Goal: Task Accomplishment & Management: Use online tool/utility

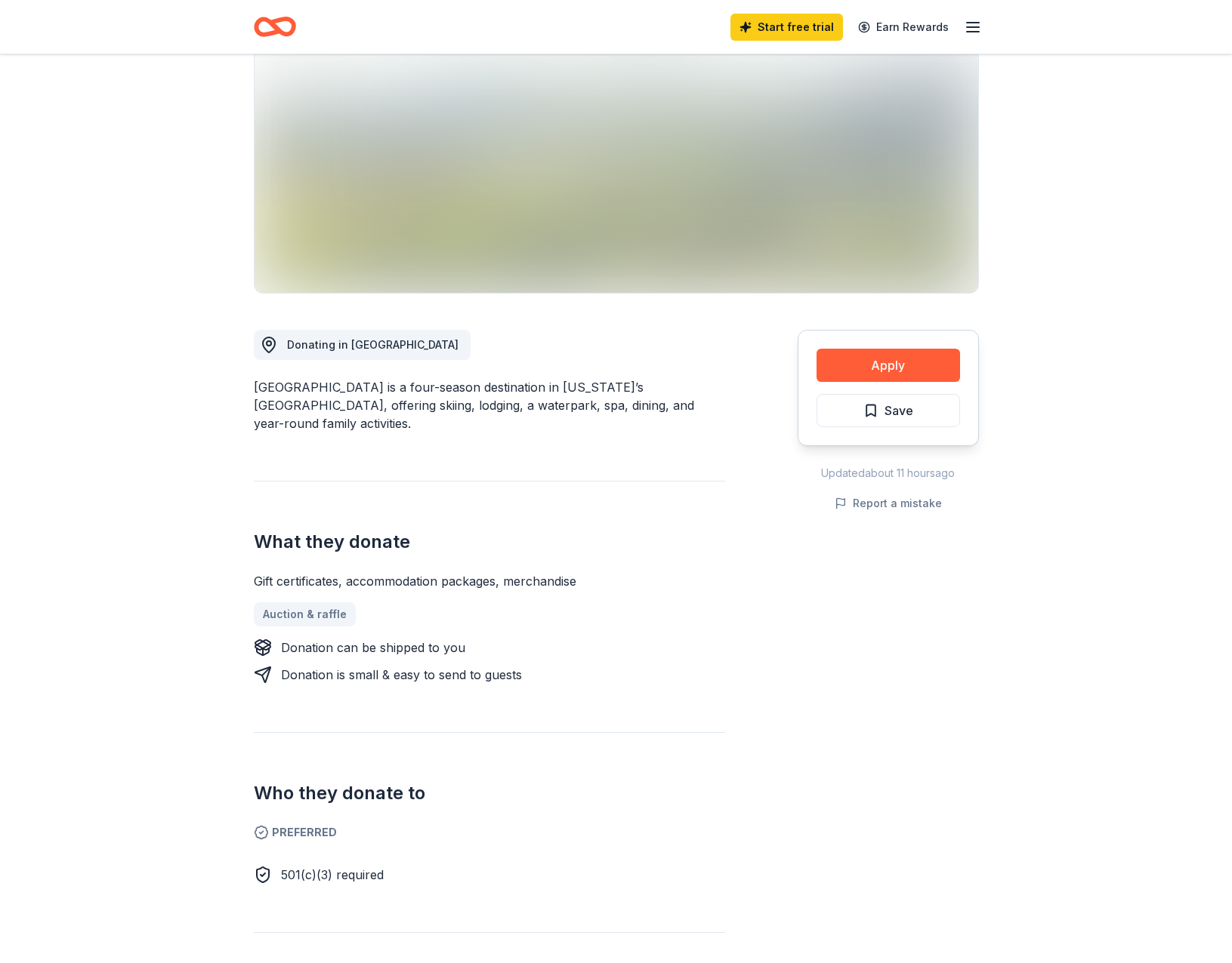
scroll to position [76, 0]
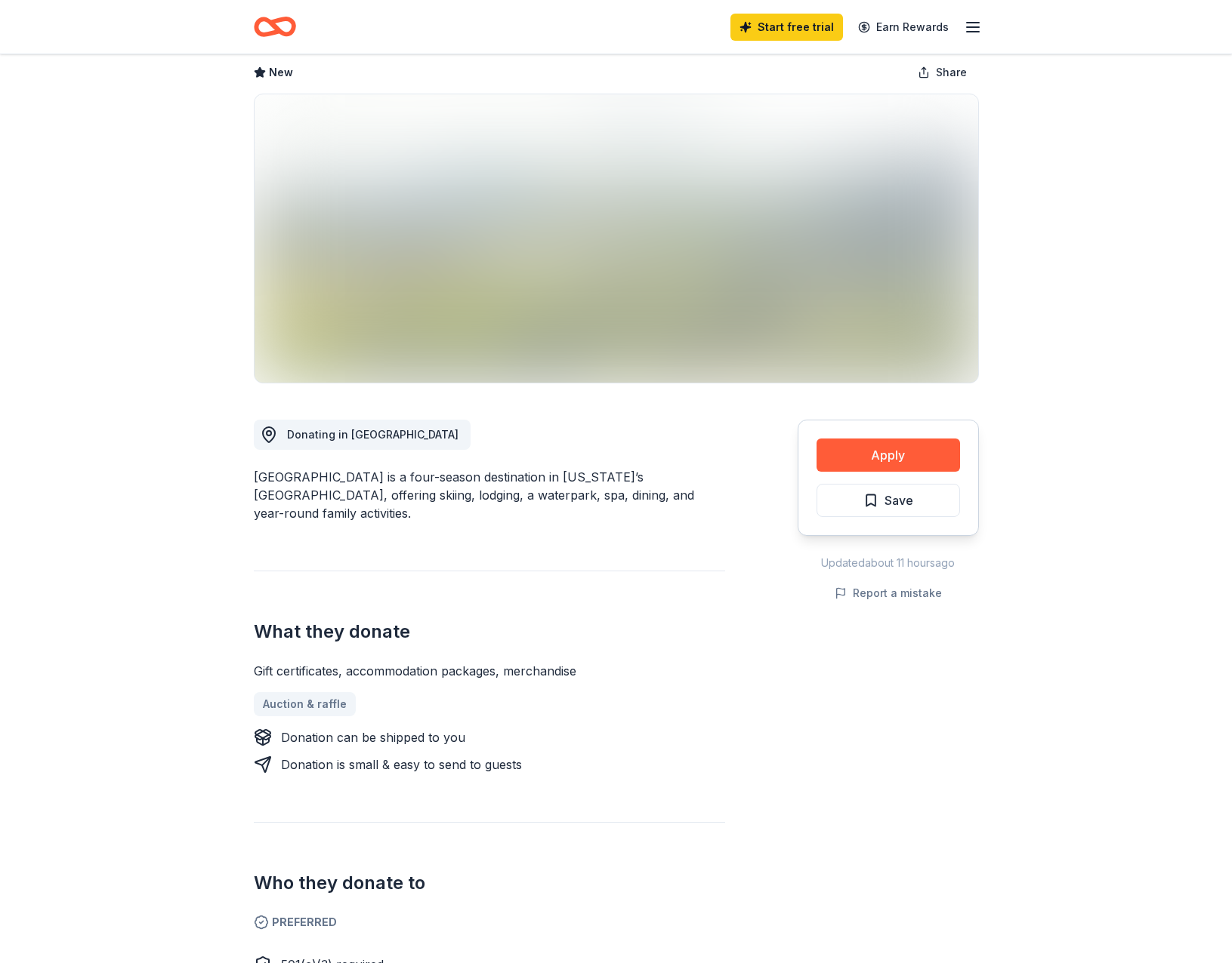
drag, startPoint x: 251, startPoint y: 472, endPoint x: 335, endPoint y: 473, distance: 84.0
click at [335, 473] on div "[GEOGRAPHIC_DATA] New Share Donating in NY [GEOGRAPHIC_DATA] is a four-season d…" at bounding box center [616, 708] width 774 height 1458
click at [850, 447] on button "Apply" at bounding box center [888, 455] width 143 height 33
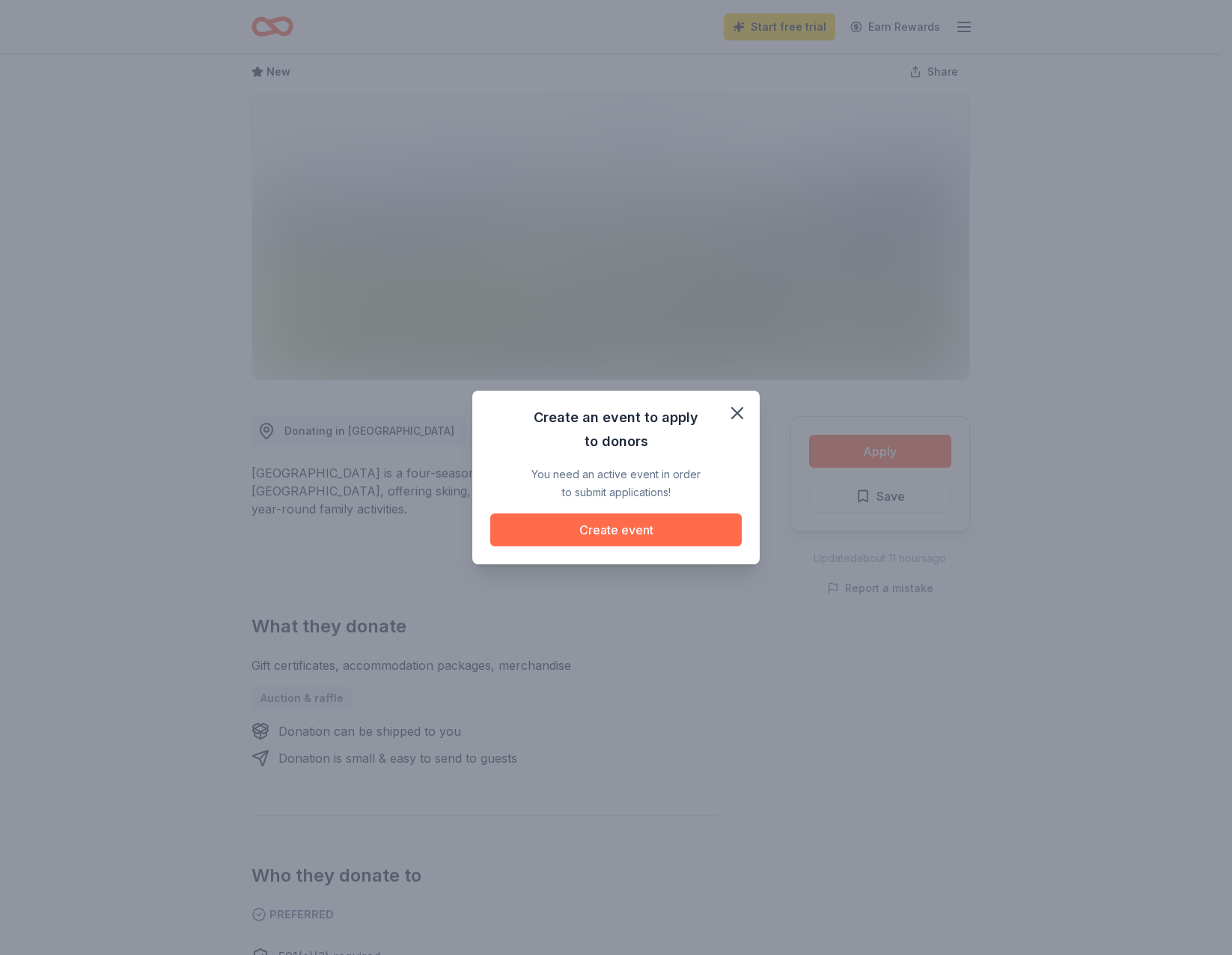
click at [662, 532] on button "Create event" at bounding box center [616, 530] width 251 height 33
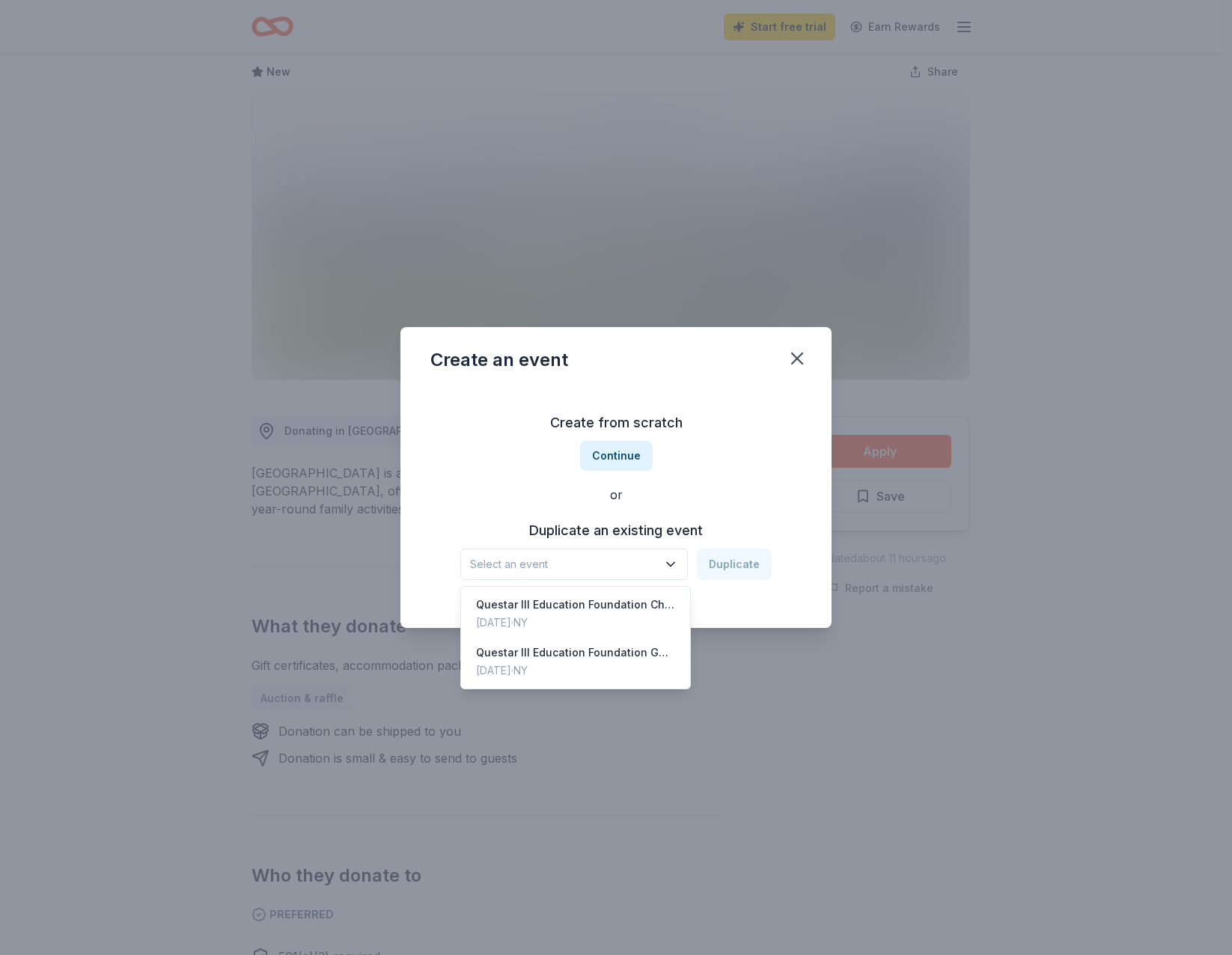
click at [676, 558] on icon "button" at bounding box center [671, 565] width 15 height 15
click at [646, 601] on div "Questar III Education Foundation Charity Golf Tournament" at bounding box center [575, 605] width 199 height 18
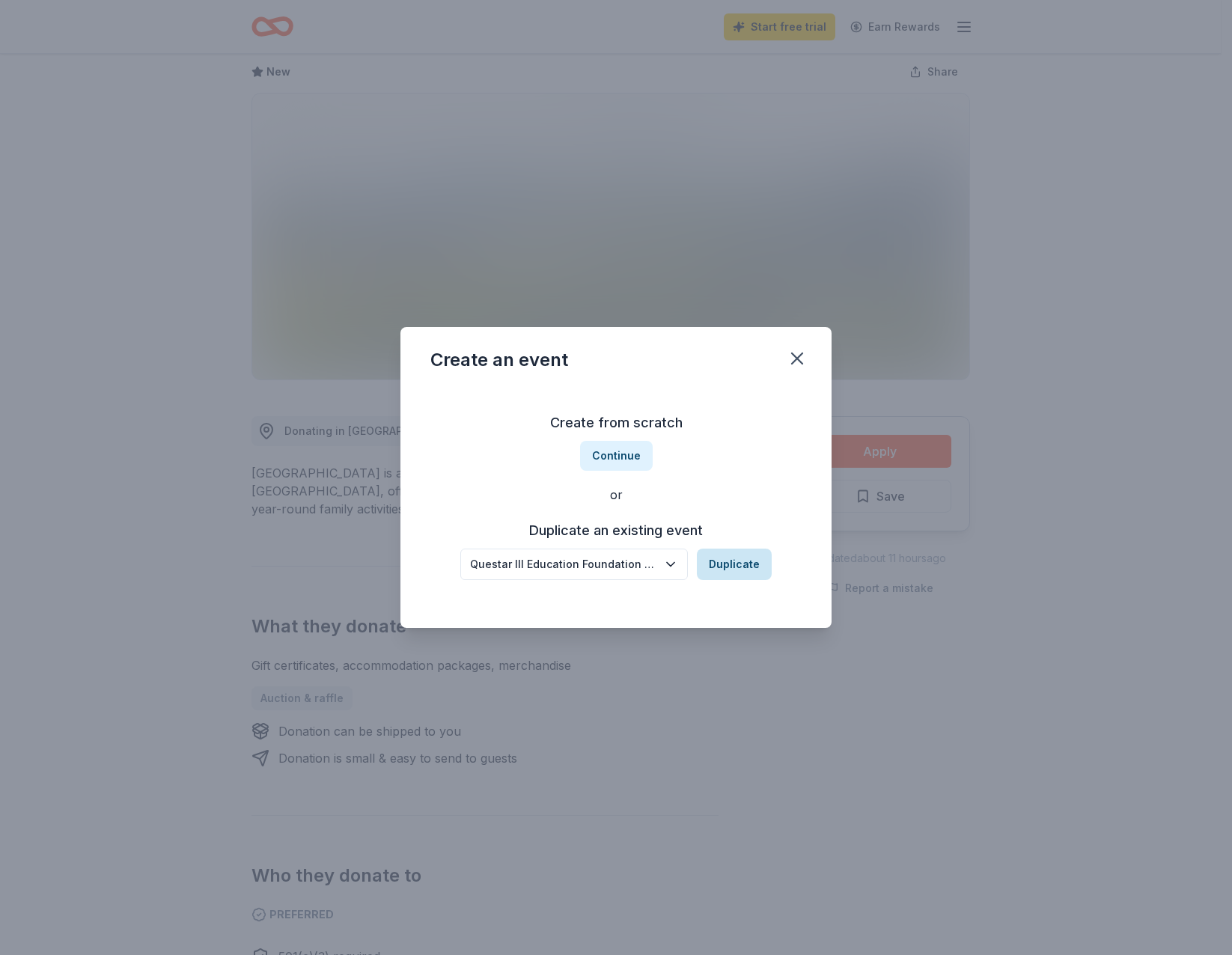
click at [724, 561] on button "Duplicate" at bounding box center [734, 565] width 75 height 32
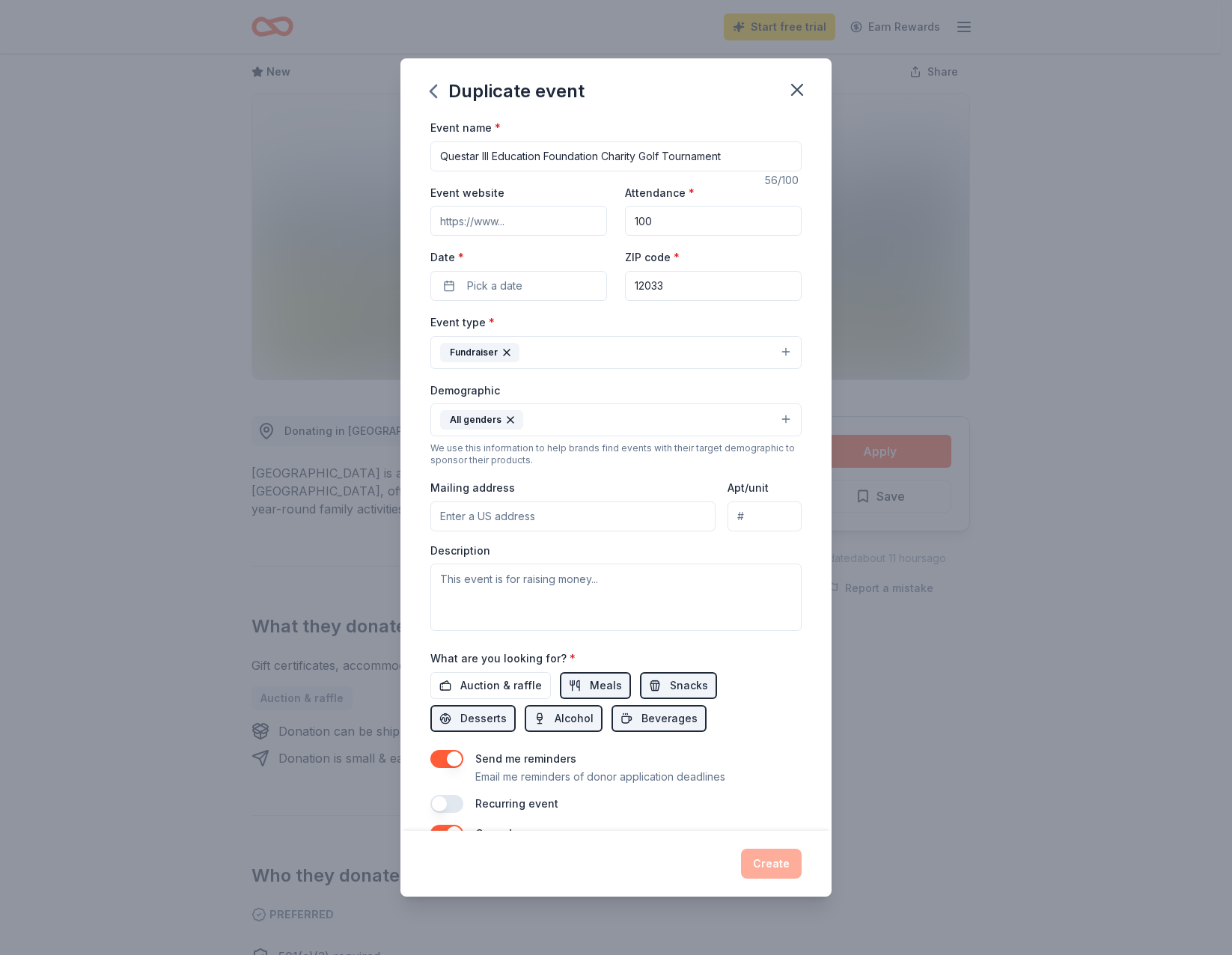
click at [695, 150] on input "Questar III Education Foundation Charity Golf Tournament" at bounding box center [616, 156] width 371 height 30
drag, startPoint x: 603, startPoint y: 154, endPoint x: 763, endPoint y: 154, distance: 160.0
click at [763, 154] on input "Questar III Education Foundation Charity Golf Tournament" at bounding box center [616, 156] width 371 height 30
type input "Questar III Education Foundation Online Auction"
click at [558, 277] on button "Pick a date" at bounding box center [518, 286] width 176 height 30
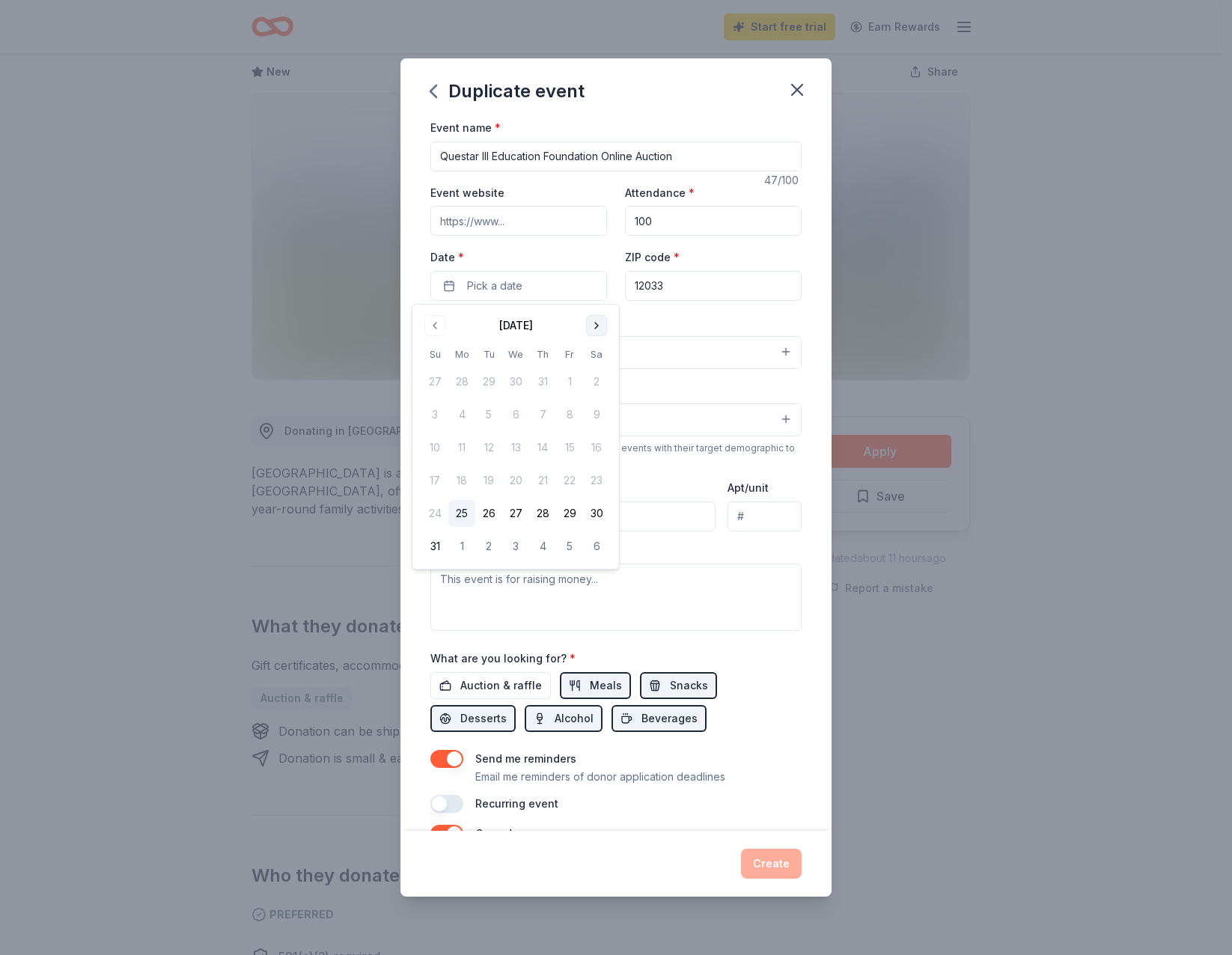
click at [598, 321] on button "Go to next month" at bounding box center [596, 325] width 21 height 21
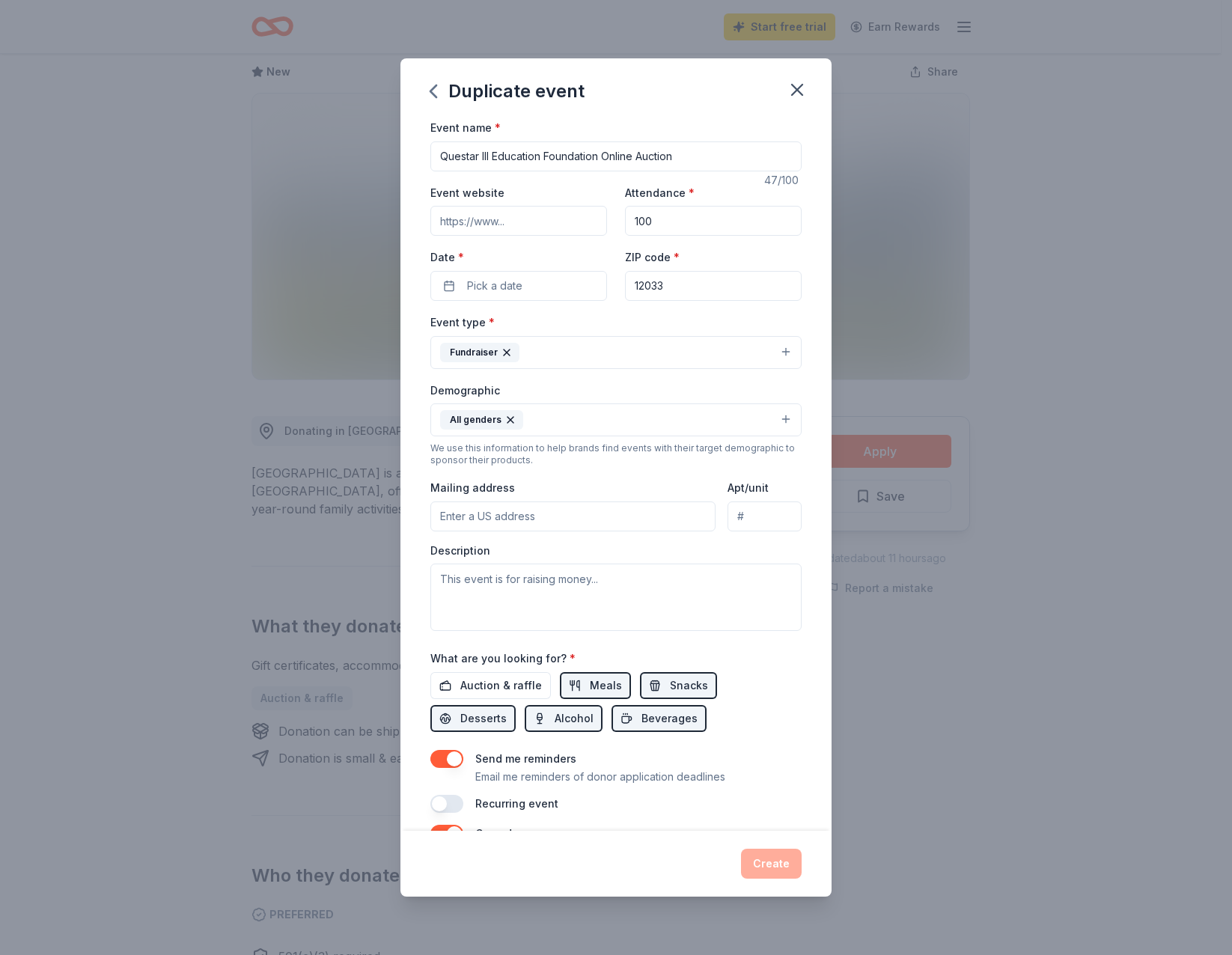
drag, startPoint x: 799, startPoint y: 91, endPoint x: 515, endPoint y: 77, distance: 284.3
click at [515, 77] on div "Duplicate event" at bounding box center [616, 89] width 431 height 60
click at [430, 89] on icon "button" at bounding box center [433, 91] width 24 height 24
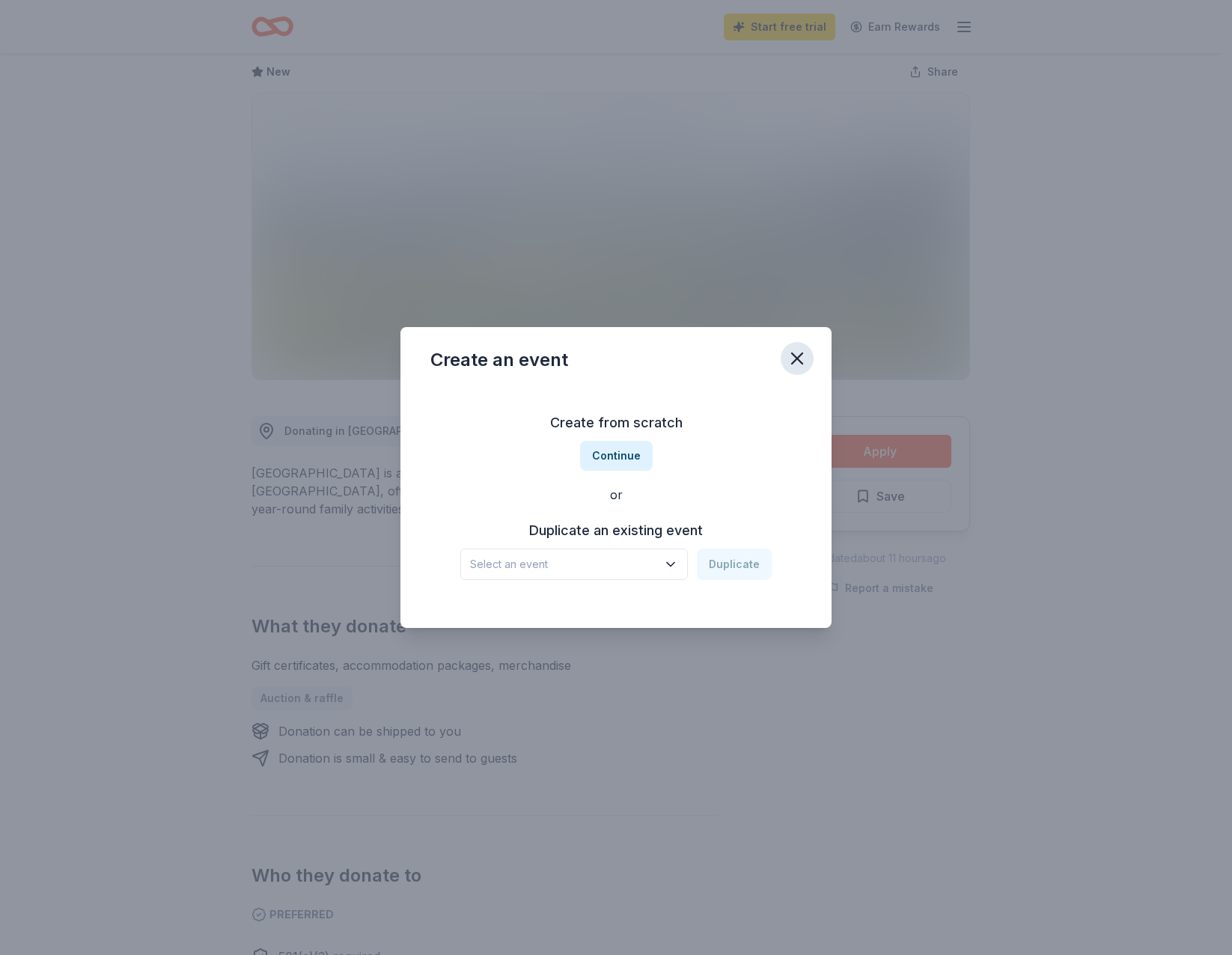
click at [805, 361] on icon "button" at bounding box center [797, 358] width 21 height 21
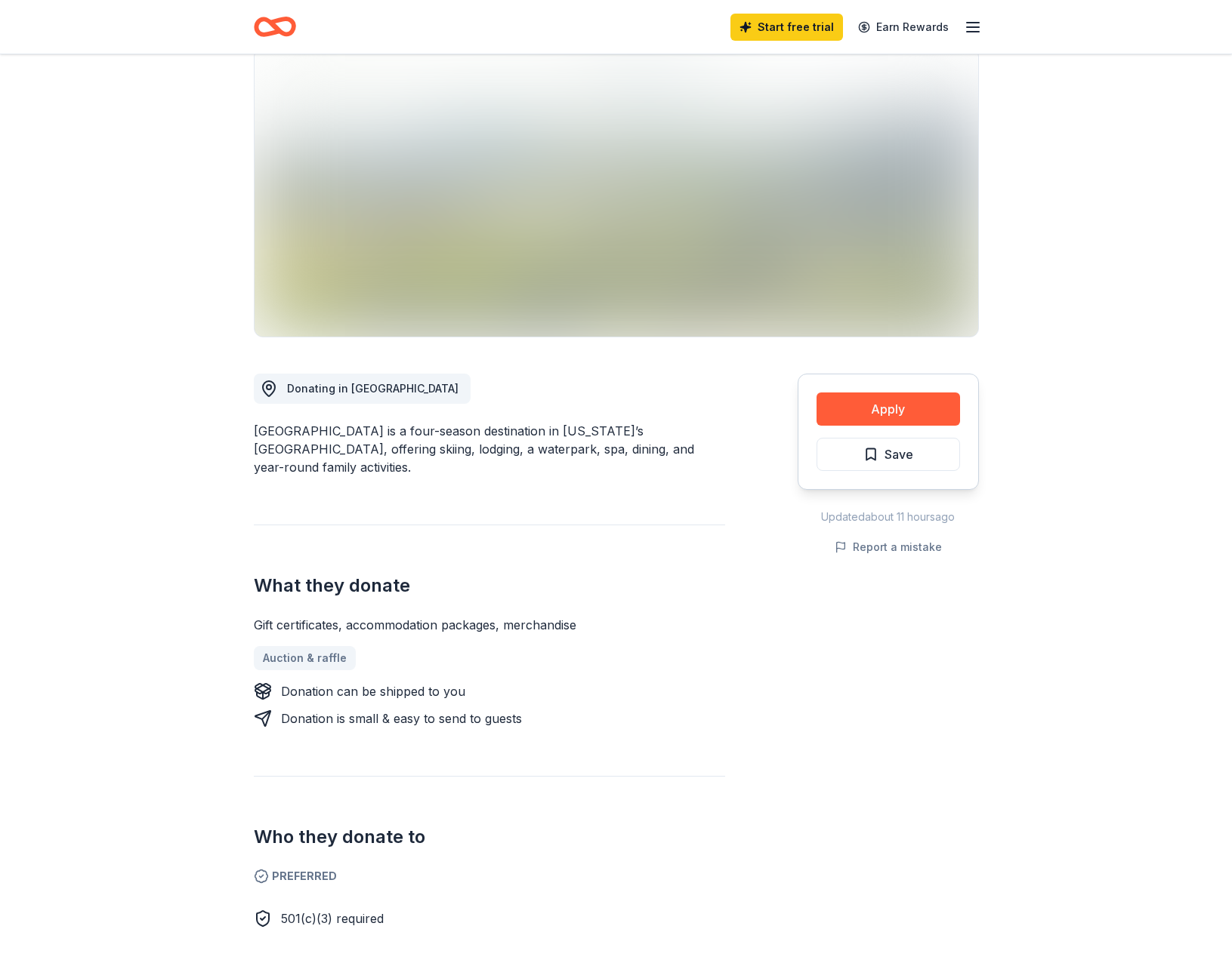
scroll to position [0, 0]
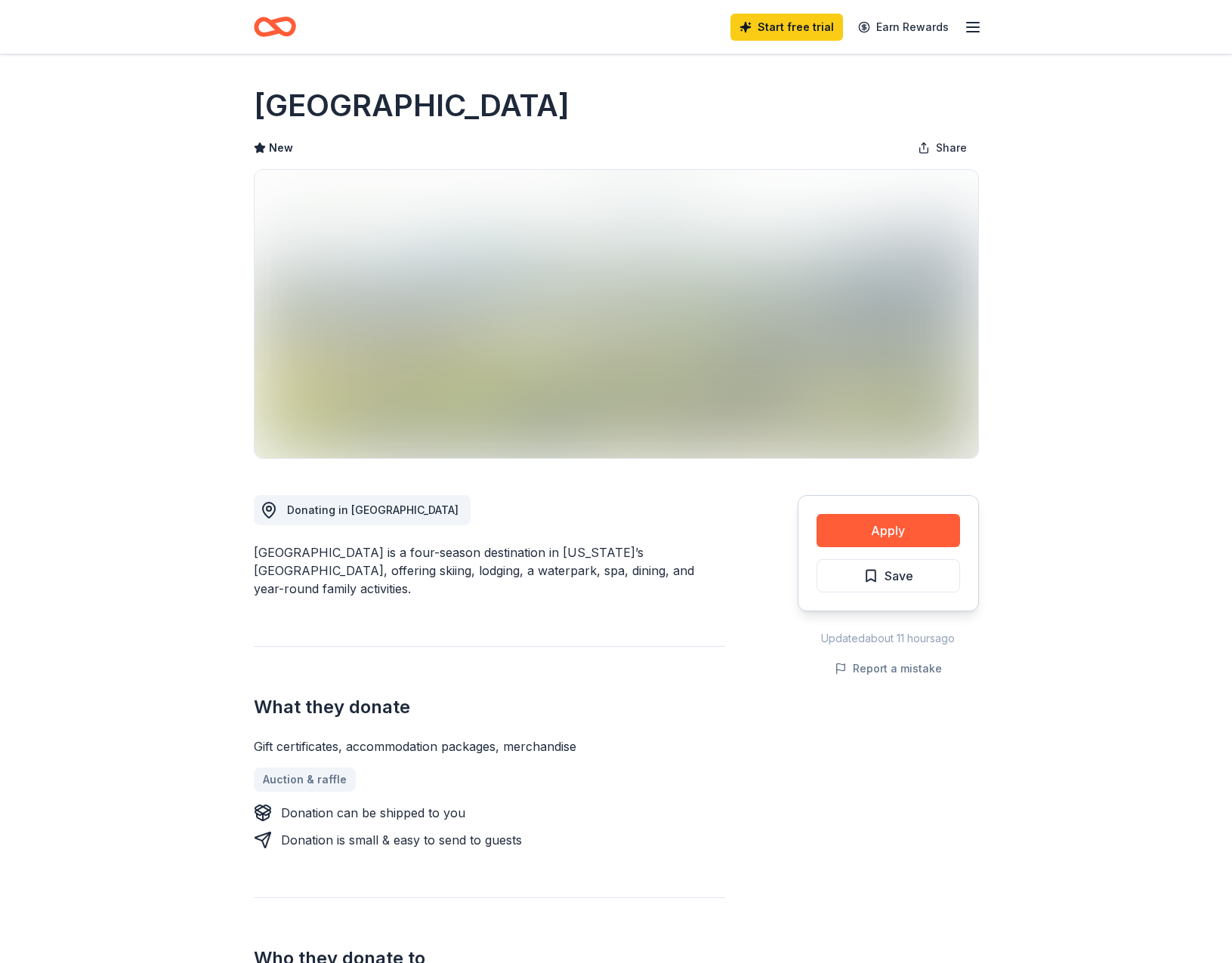
drag, startPoint x: 250, startPoint y: 558, endPoint x: 374, endPoint y: 555, distance: 124.0
click at [374, 555] on div "[GEOGRAPHIC_DATA] New Share Donating in NY [GEOGRAPHIC_DATA] is a four-season d…" at bounding box center [616, 784] width 774 height 1458
click at [374, 91] on h1 "[GEOGRAPHIC_DATA]" at bounding box center [411, 105] width 316 height 42
